Goal: Navigation & Orientation: Find specific page/section

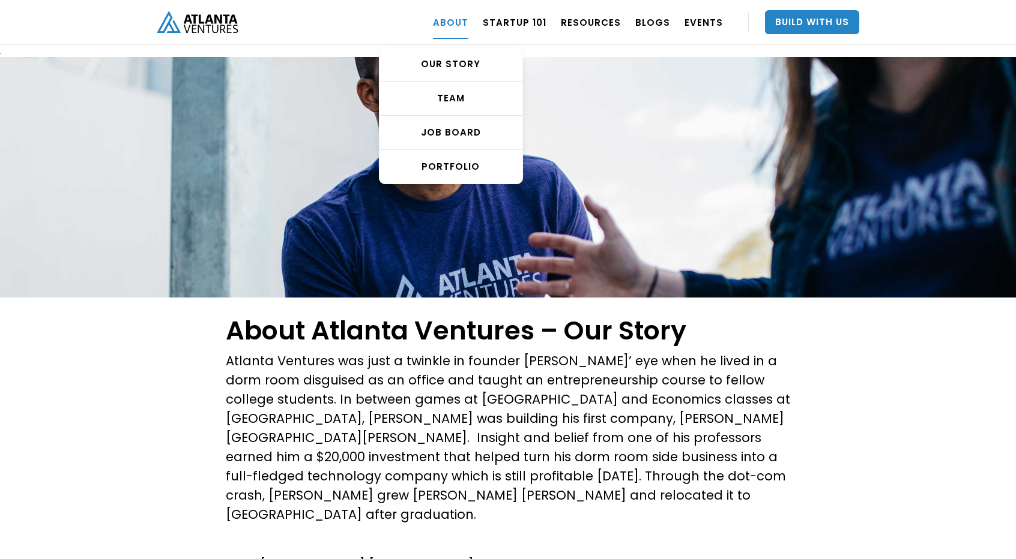
click at [468, 25] on link "ABOUT" at bounding box center [450, 22] width 35 height 34
click at [475, 68] on div "OUR STORY" at bounding box center [450, 64] width 143 height 12
click at [471, 97] on div "TEAM" at bounding box center [450, 98] width 143 height 12
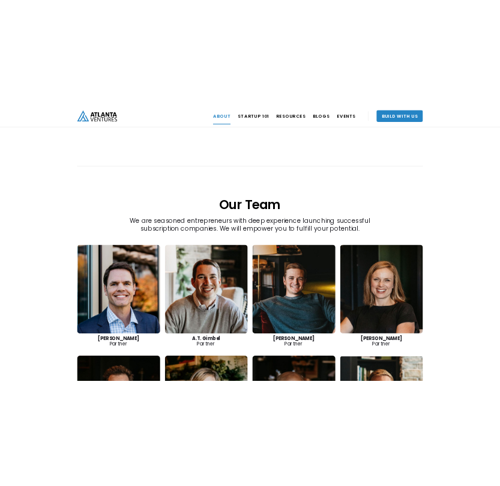
scroll to position [1520, 0]
